Goal: Download file/media

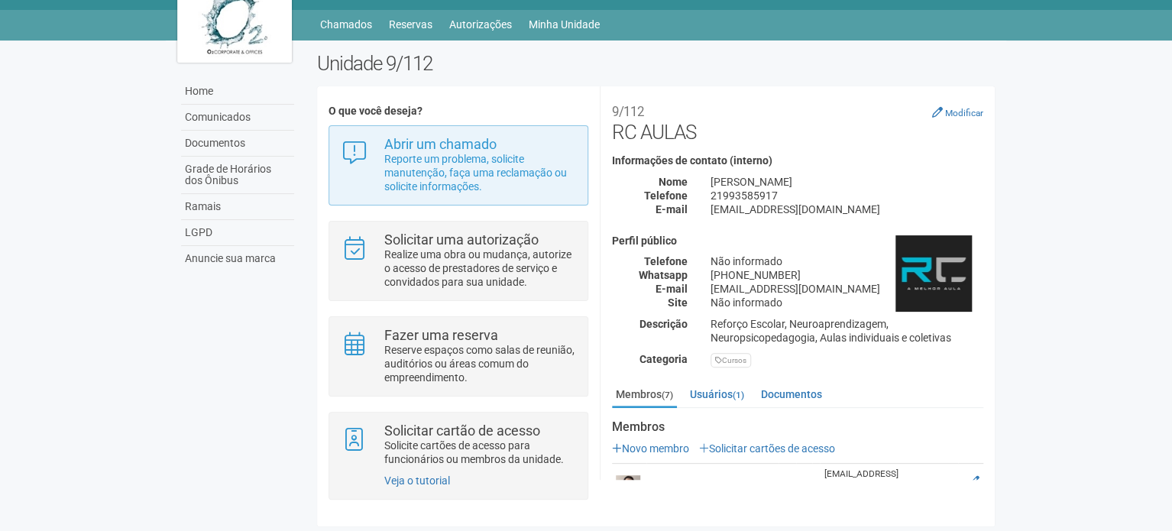
scroll to position [37, 0]
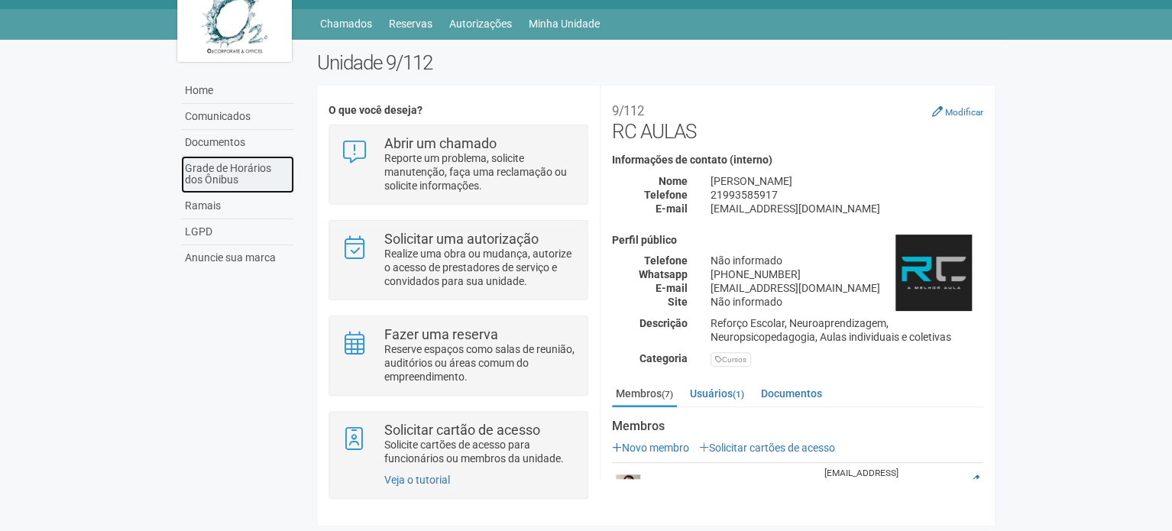
click at [250, 173] on link "Grade de Horários dos Ônibus" at bounding box center [237, 174] width 113 height 37
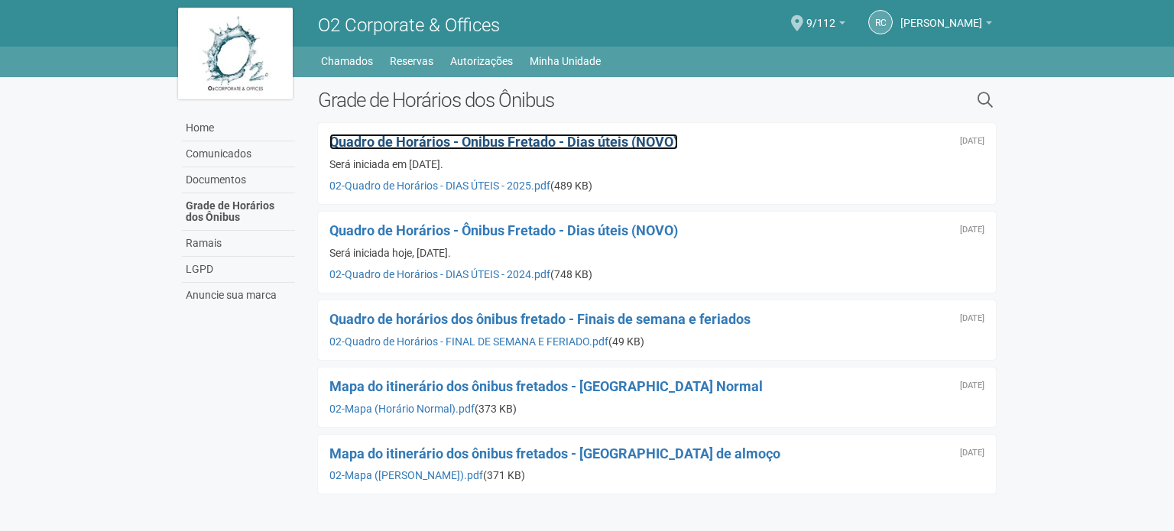
click at [592, 141] on span "Quadro de Horários - Ônibus Fretado - Dias úteis (NOVO)" at bounding box center [503, 142] width 348 height 16
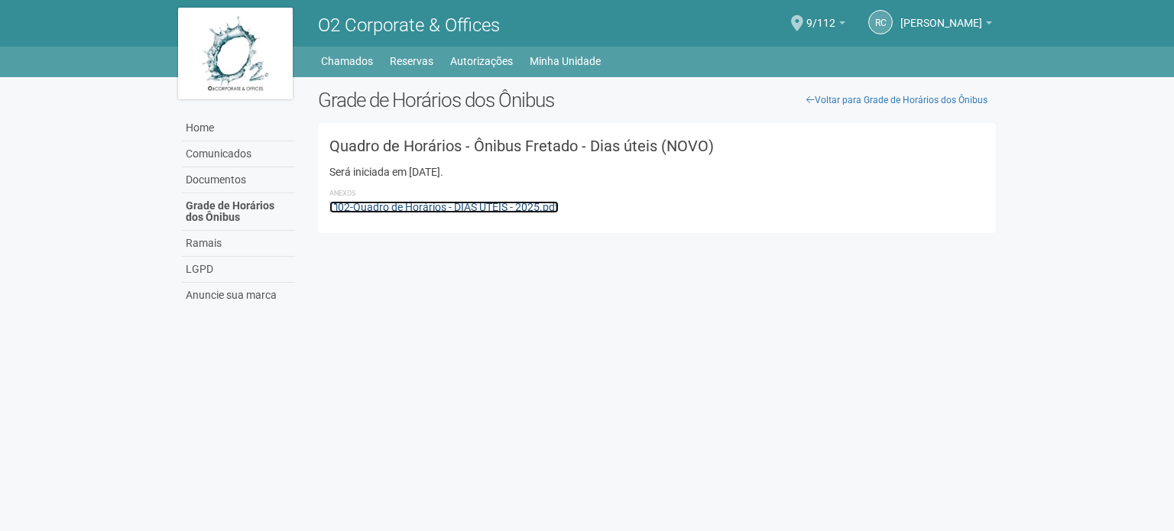
click at [542, 203] on link "02-Quadro de Horários - DIAS ÚTEIS - 2025.pdf" at bounding box center [443, 207] width 229 height 12
click at [951, 28] on span "[PERSON_NAME]" at bounding box center [941, 15] width 82 height 27
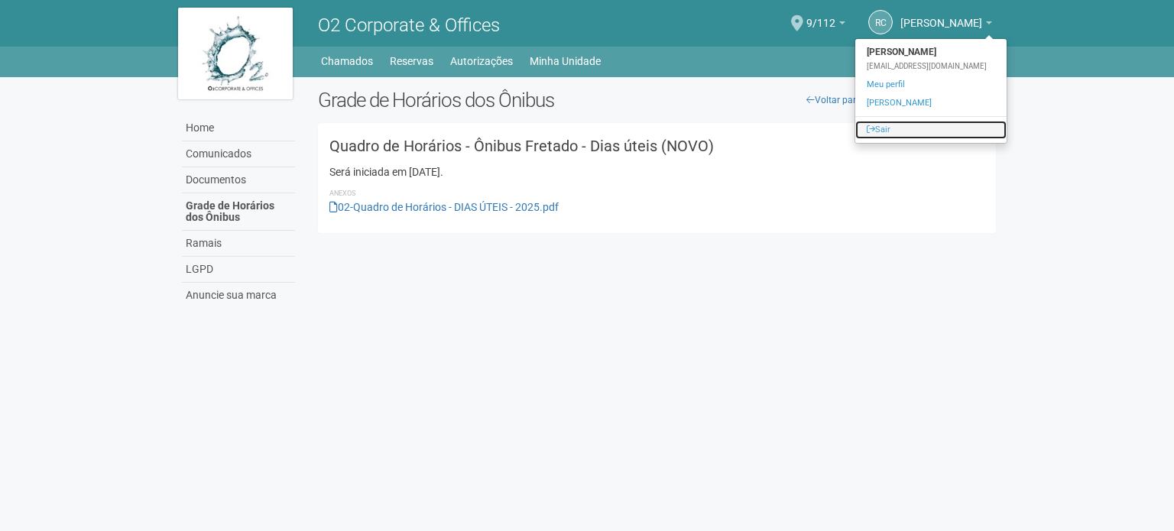
click at [901, 128] on link "Sair" at bounding box center [930, 130] width 151 height 18
